Goal: Transaction & Acquisition: Purchase product/service

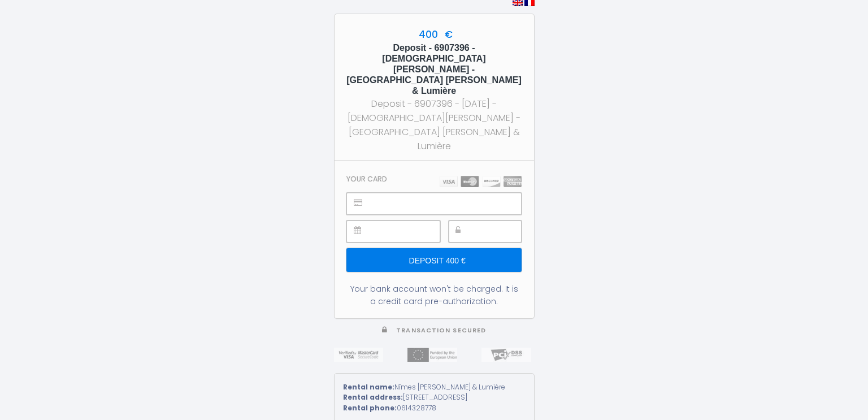
click at [371, 220] on div at bounding box center [392, 231] width 93 height 22
click at [458, 248] on input "Deposit 400 €" at bounding box center [433, 260] width 175 height 24
type input "Deposit 400 €"
click at [455, 248] on input "Deposit 400 €" at bounding box center [433, 260] width 175 height 24
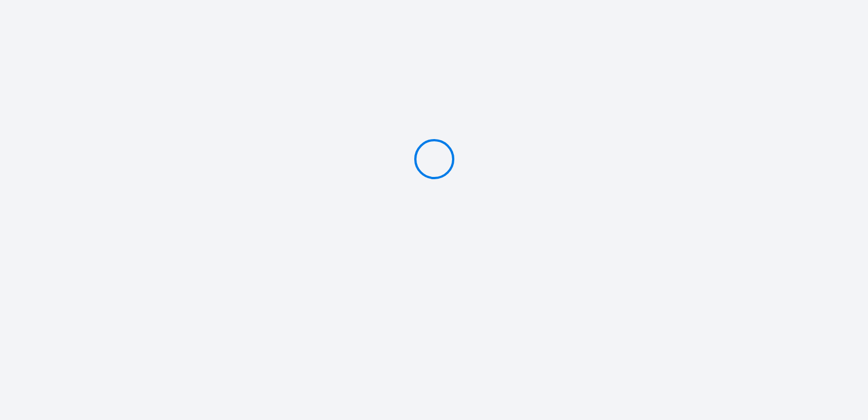
type input "Deposit 400 €"
